Goal: Transaction & Acquisition: Purchase product/service

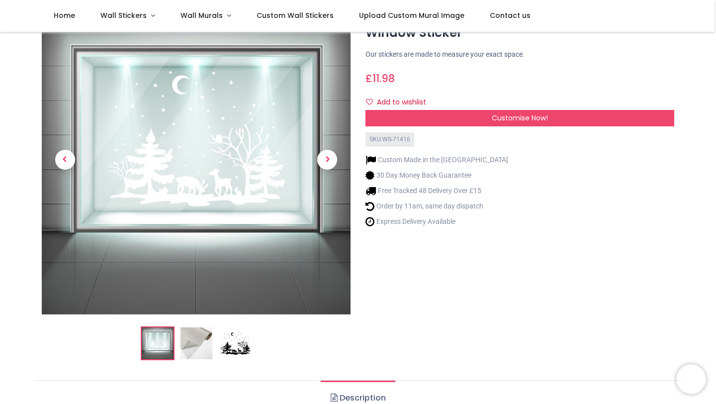
scroll to position [58, 0]
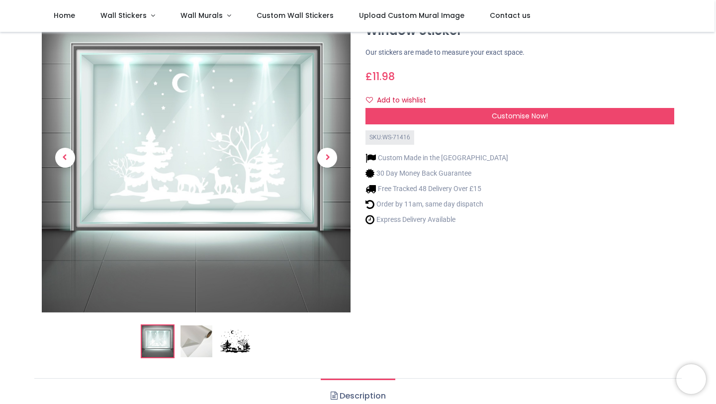
click at [201, 337] on img at bounding box center [196, 341] width 32 height 32
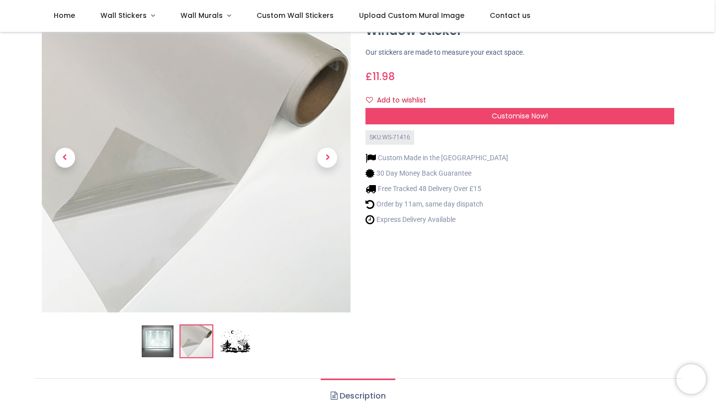
click at [234, 341] on img at bounding box center [235, 341] width 32 height 32
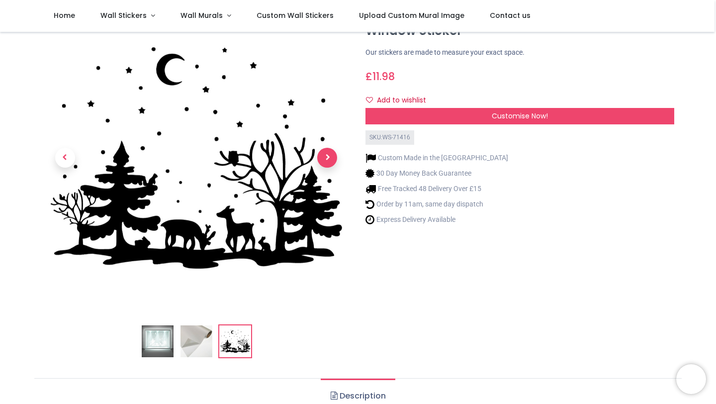
click at [327, 158] on span "Next" at bounding box center [327, 158] width 20 height 20
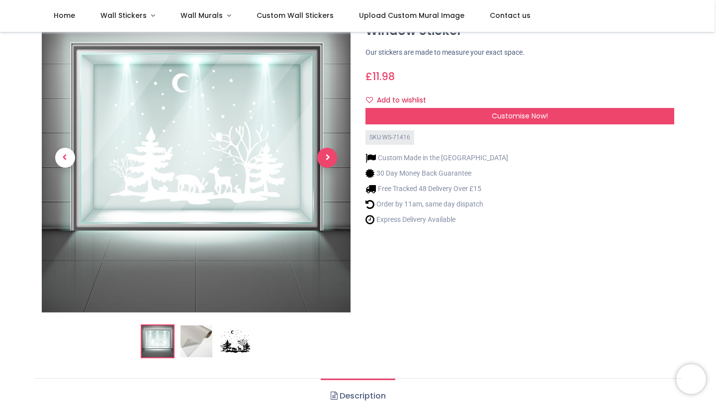
click at [327, 156] on span "Next" at bounding box center [327, 158] width 20 height 20
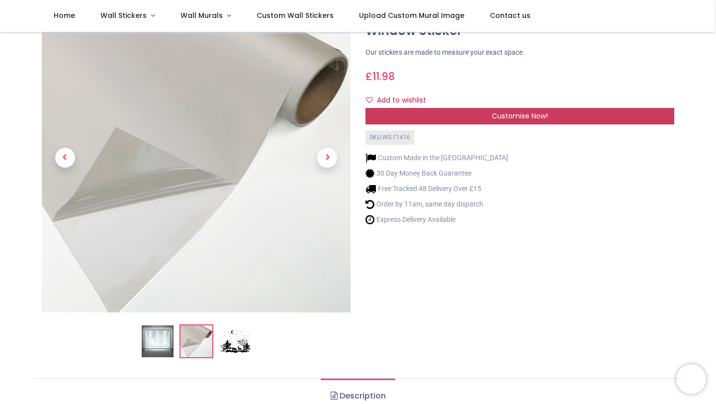
click at [512, 116] on span "Customise Now!" at bounding box center [520, 116] width 56 height 10
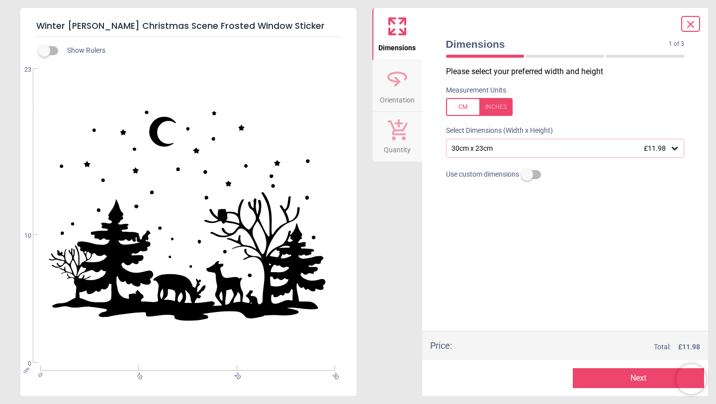
click at [675, 148] on icon at bounding box center [675, 148] width 10 height 10
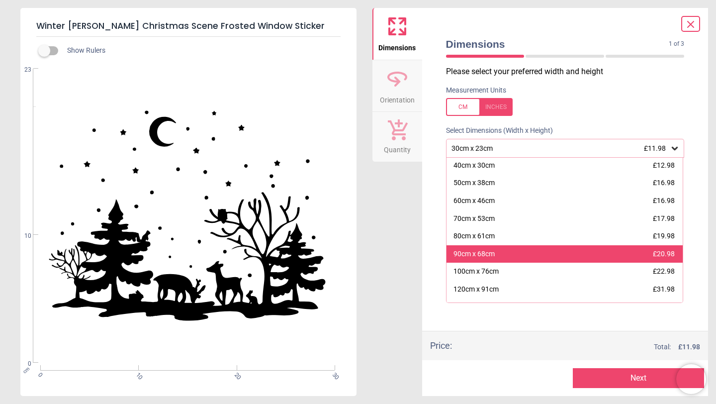
scroll to position [21, 0]
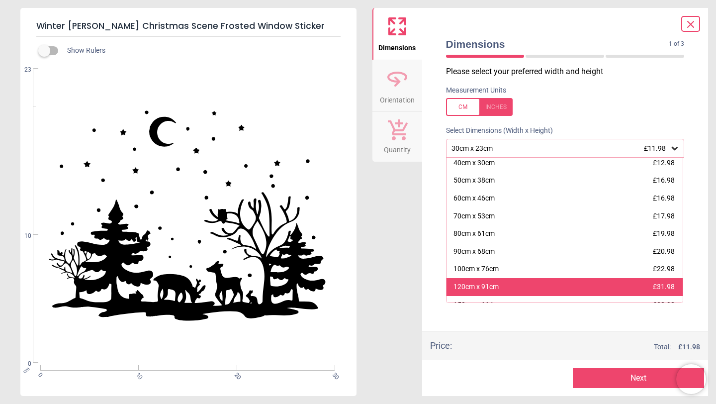
click at [560, 283] on div "120cm x 91cm £31.98" at bounding box center [564, 287] width 237 height 18
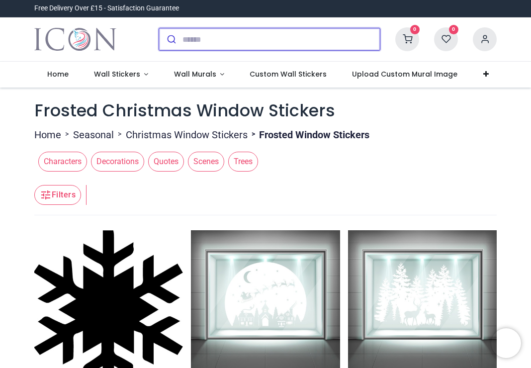
click at [186, 36] on input "search" at bounding box center [280, 39] width 197 height 22
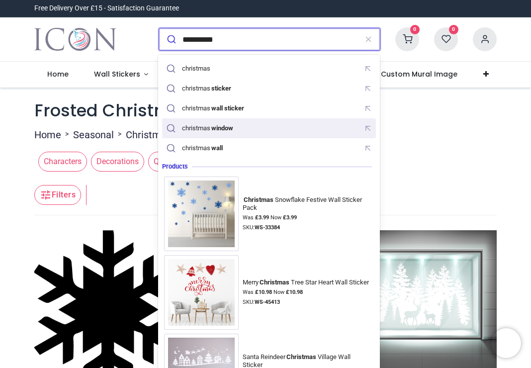
click at [196, 131] on div "christmas window" at bounding box center [208, 128] width 53 height 8
type input "**********"
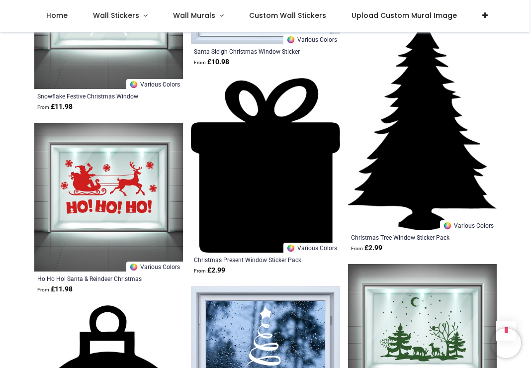
scroll to position [1057, 0]
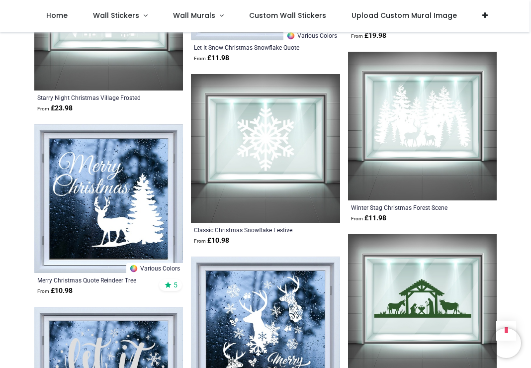
scroll to position [2184, 0]
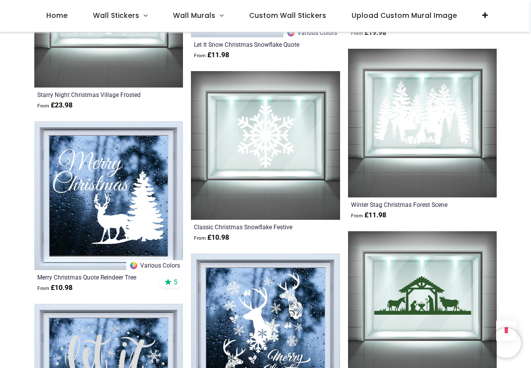
click at [419, 99] on img at bounding box center [422, 123] width 149 height 149
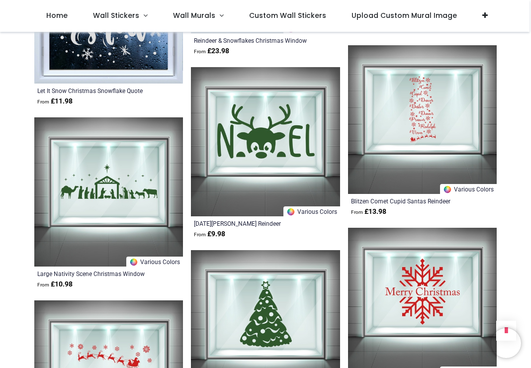
scroll to position [2555, 0]
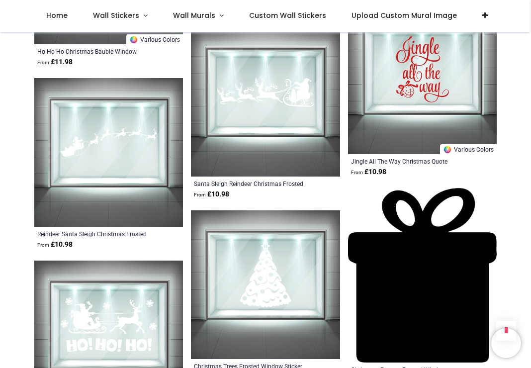
scroll to position [3835, 0]
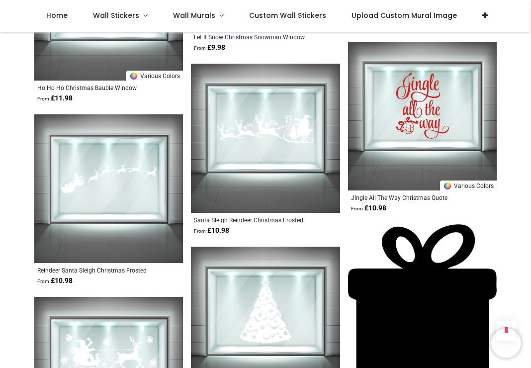
click at [262, 111] on img at bounding box center [265, 138] width 149 height 149
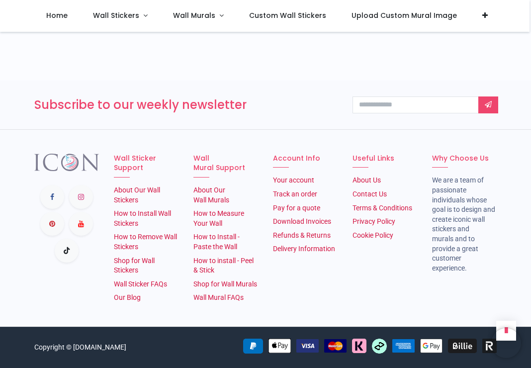
scroll to position [2212, 0]
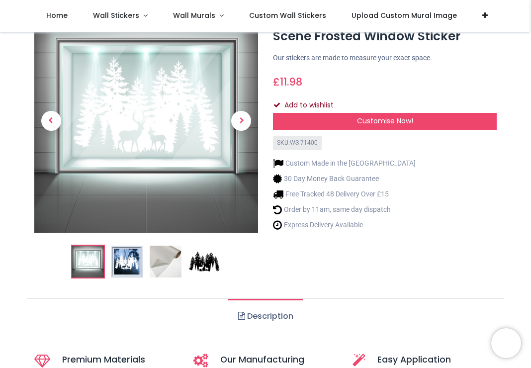
scroll to position [52, 0]
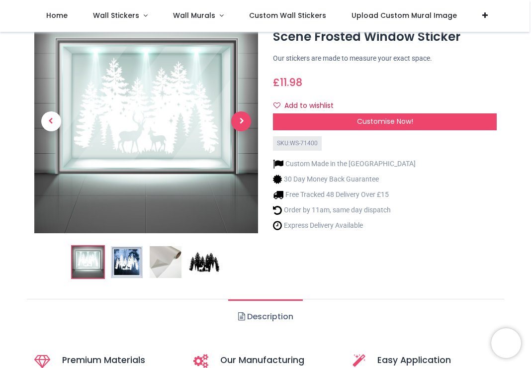
click at [242, 118] on span "Next" at bounding box center [241, 121] width 20 height 20
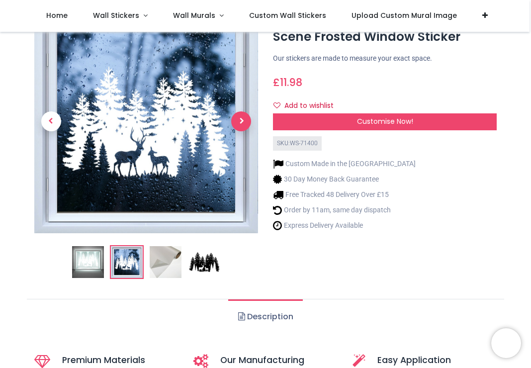
click at [242, 119] on span "Next" at bounding box center [241, 121] width 20 height 20
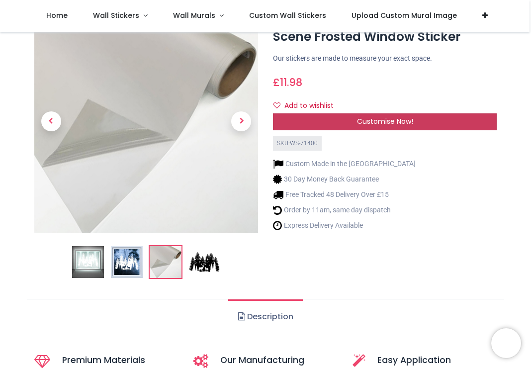
click at [429, 119] on div "Customise Now!" at bounding box center [385, 121] width 224 height 17
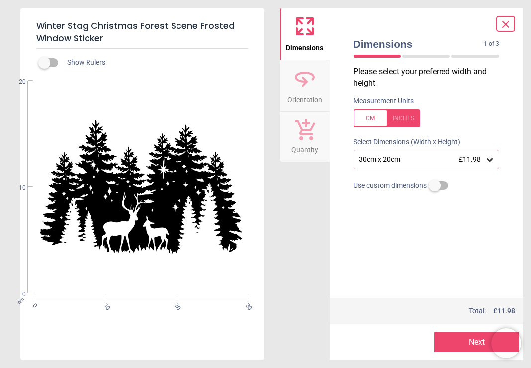
click at [489, 157] on icon at bounding box center [490, 160] width 10 height 10
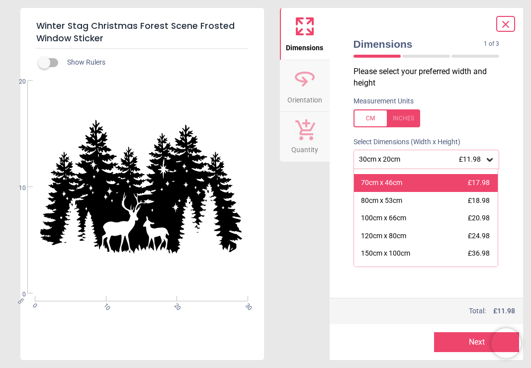
scroll to position [67, 0]
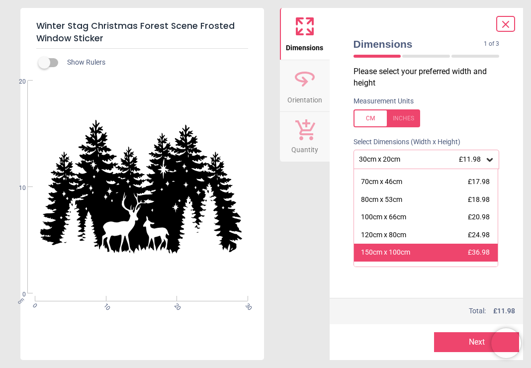
click at [398, 249] on div "150cm x 100cm" at bounding box center [385, 253] width 49 height 10
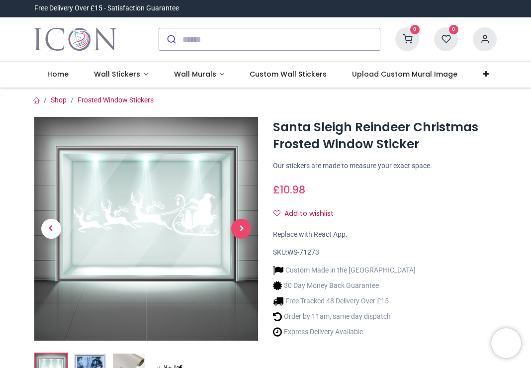
click at [243, 227] on span "Next" at bounding box center [241, 229] width 20 height 20
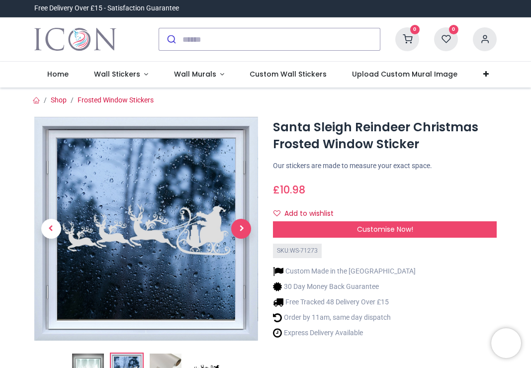
click at [242, 226] on span "Next" at bounding box center [241, 229] width 20 height 20
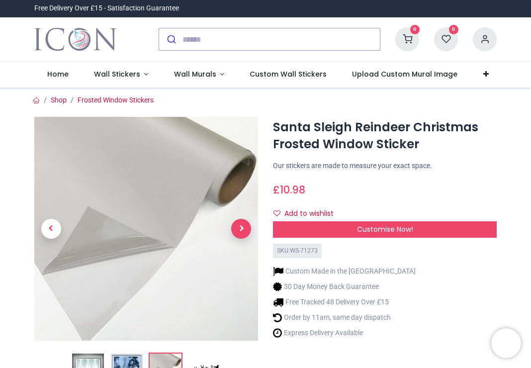
click at [242, 225] on span "Next" at bounding box center [241, 229] width 20 height 20
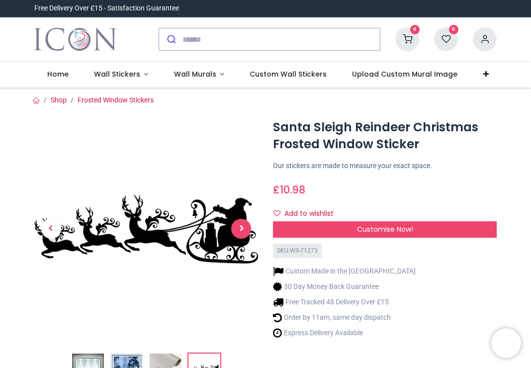
click at [242, 225] on span "Next" at bounding box center [241, 229] width 20 height 20
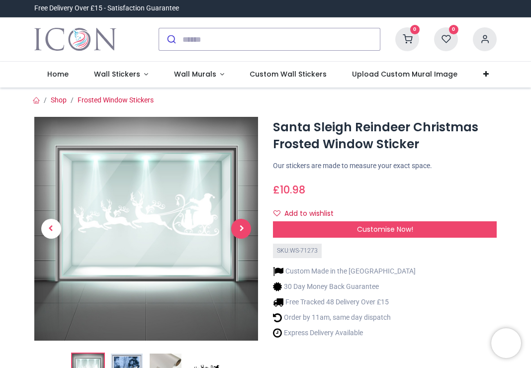
click at [242, 225] on span "Next" at bounding box center [241, 229] width 20 height 20
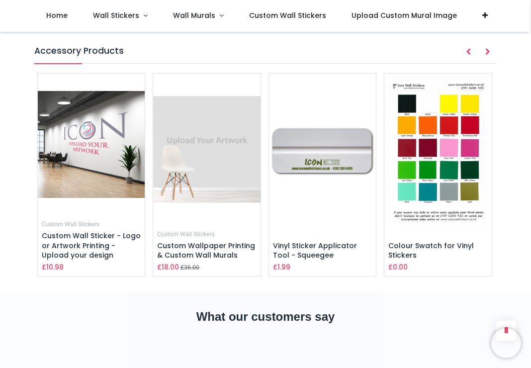
scroll to position [945, 0]
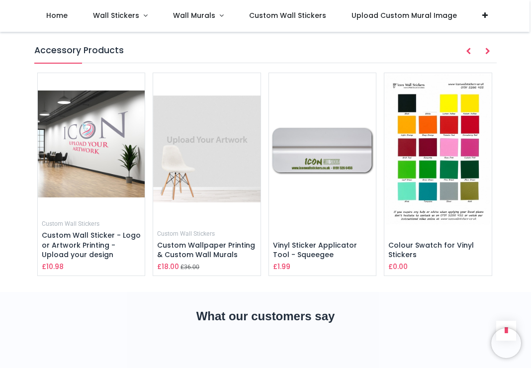
click at [424, 179] on img at bounding box center [437, 149] width 107 height 152
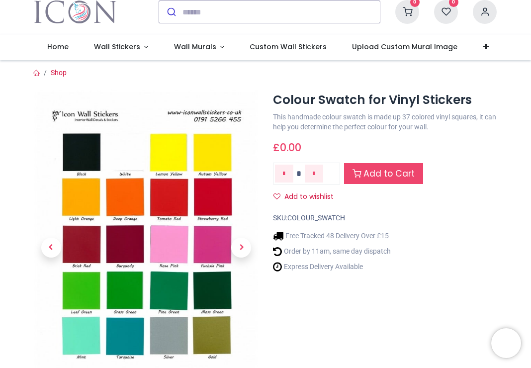
scroll to position [66, 0]
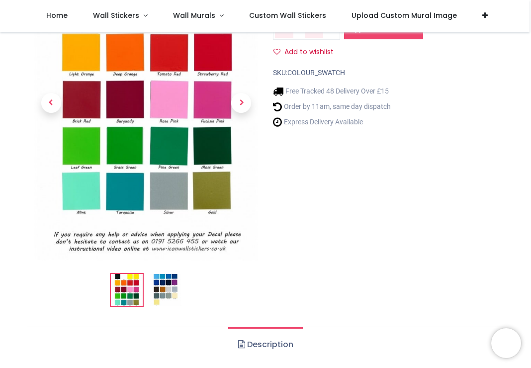
scroll to position [118, 0]
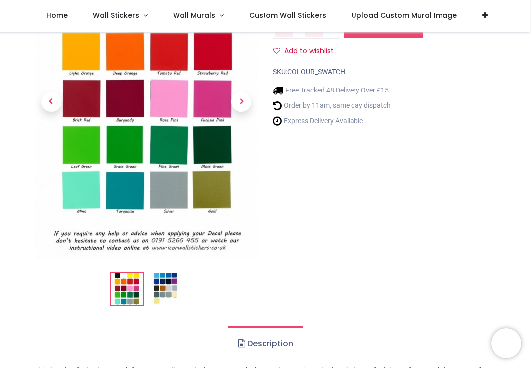
click at [162, 281] on img at bounding box center [166, 289] width 32 height 32
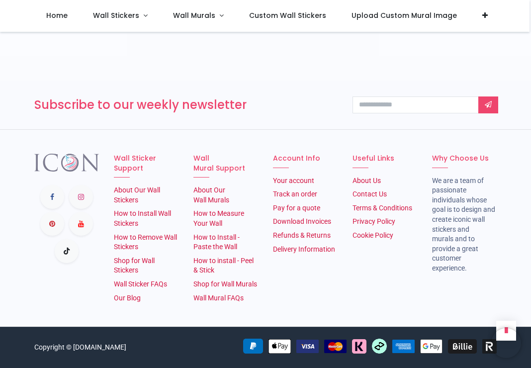
scroll to position [1118, 0]
click at [122, 227] on link "How to Install Wall Stickers" at bounding box center [142, 218] width 57 height 18
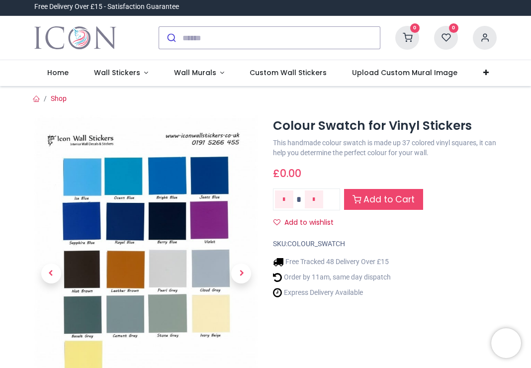
scroll to position [0, 0]
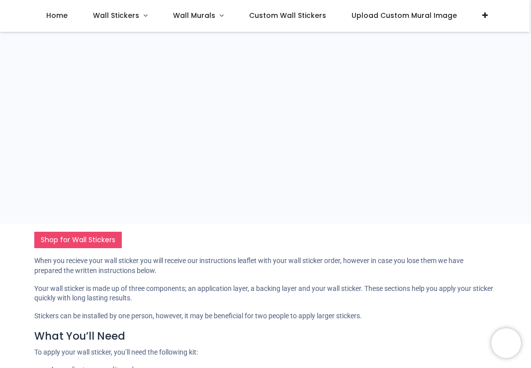
scroll to position [215, 0]
